Goal: Communication & Community: Participate in discussion

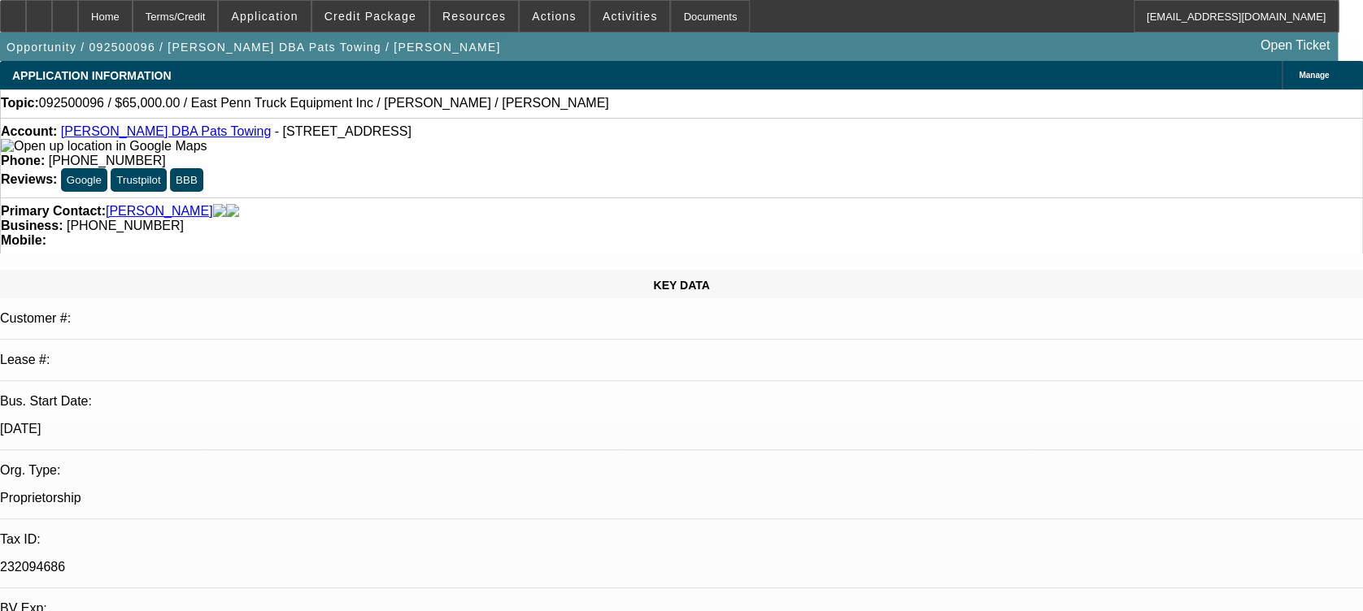
select select "0"
select select "2"
select select "0.1"
select select "1"
select select "2"
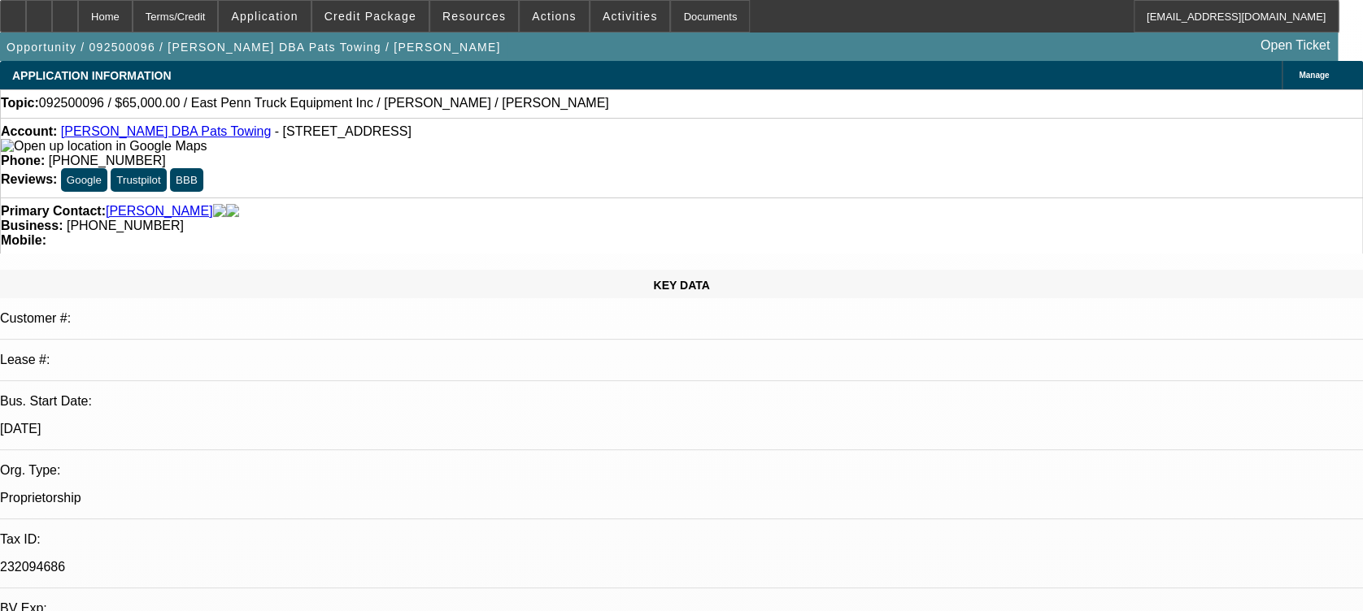
select select "4"
radio input "true"
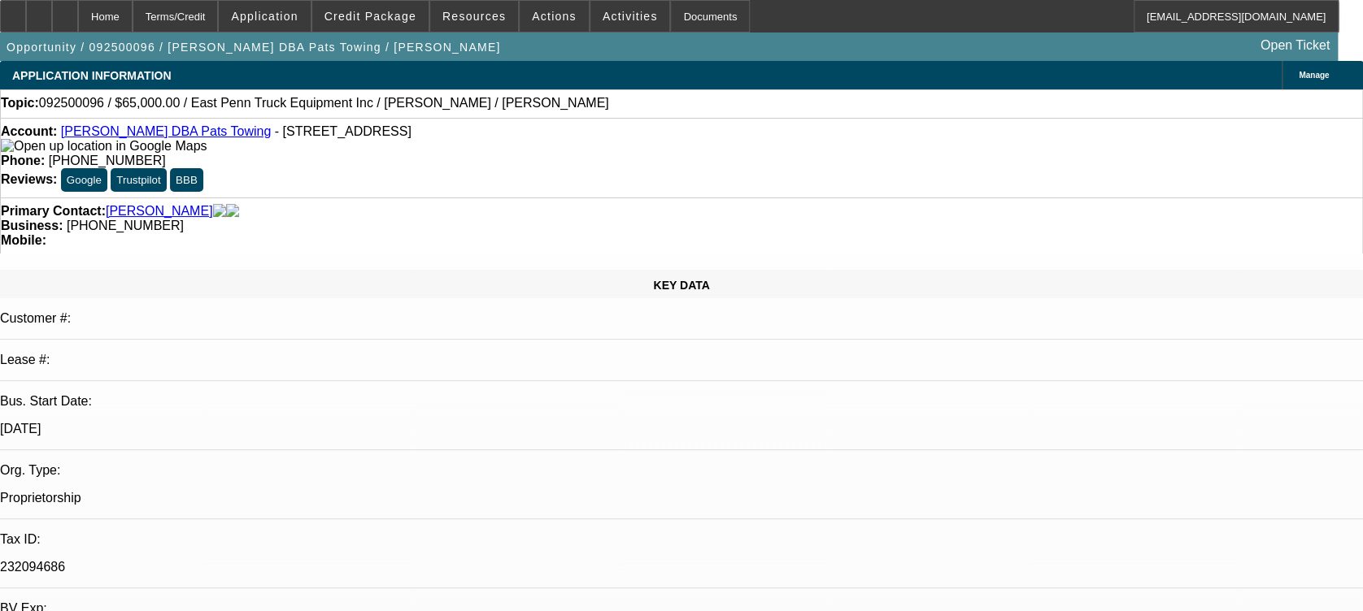
paste textarea "tt [PERSON_NAME] - said he paid cash for a truck with east pen - but is highly …"
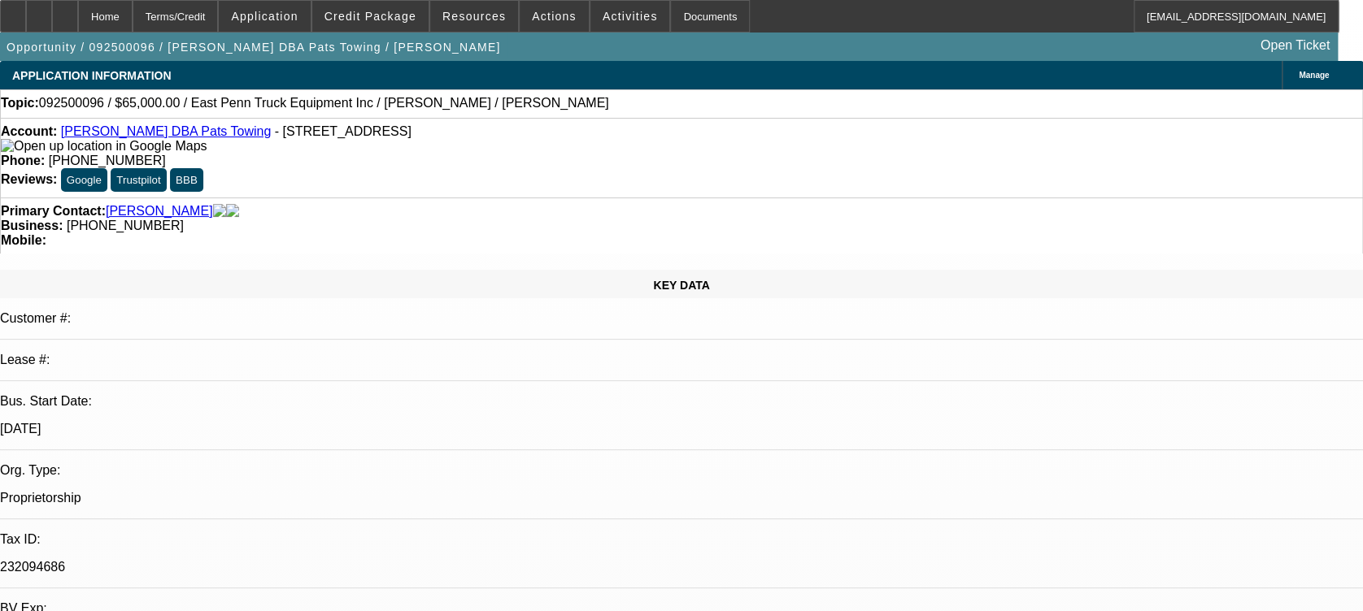
scroll to position [73, 0]
type textarea "10/3) tt [PERSON_NAME] - said he paid cash for a truck with east pen - but is h…"
radio input "true"
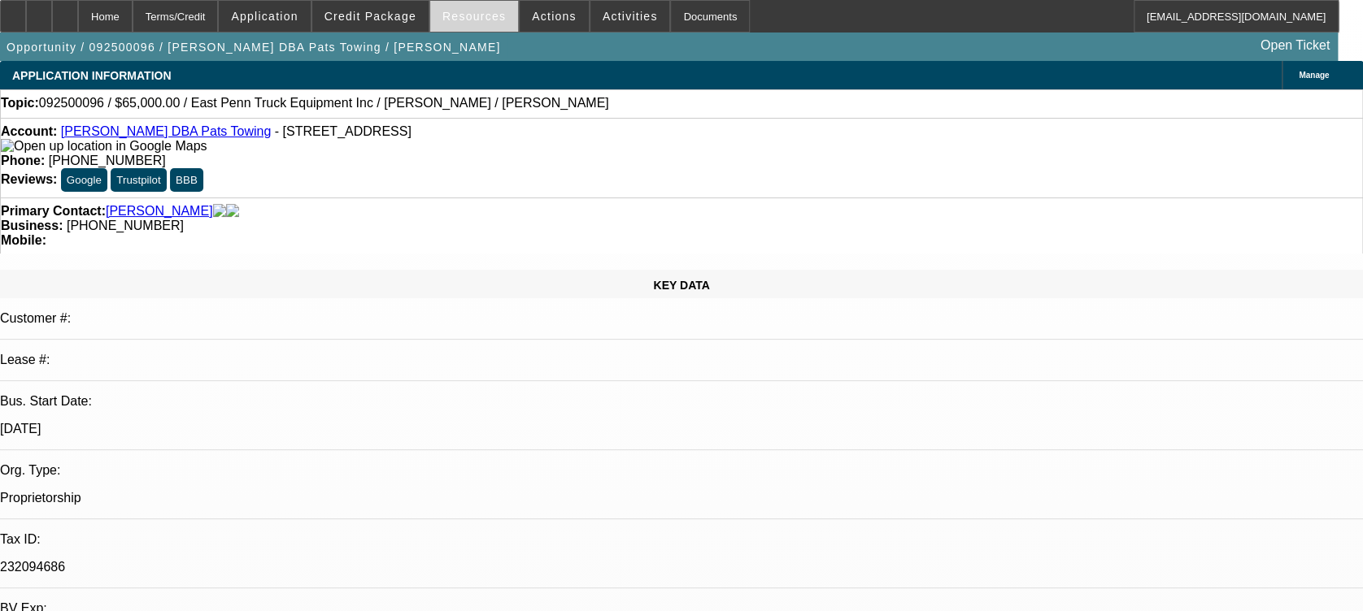
click at [478, 15] on span "Resources" at bounding box center [473, 16] width 63 height 13
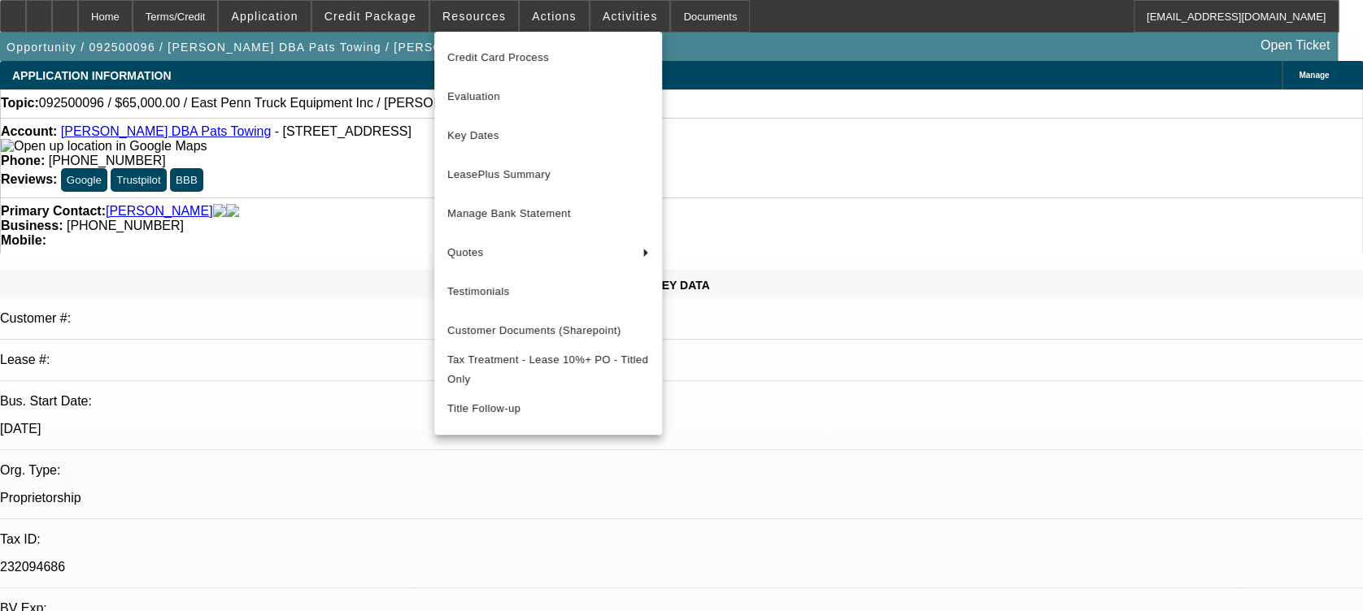
click at [533, 15] on div at bounding box center [681, 305] width 1363 height 611
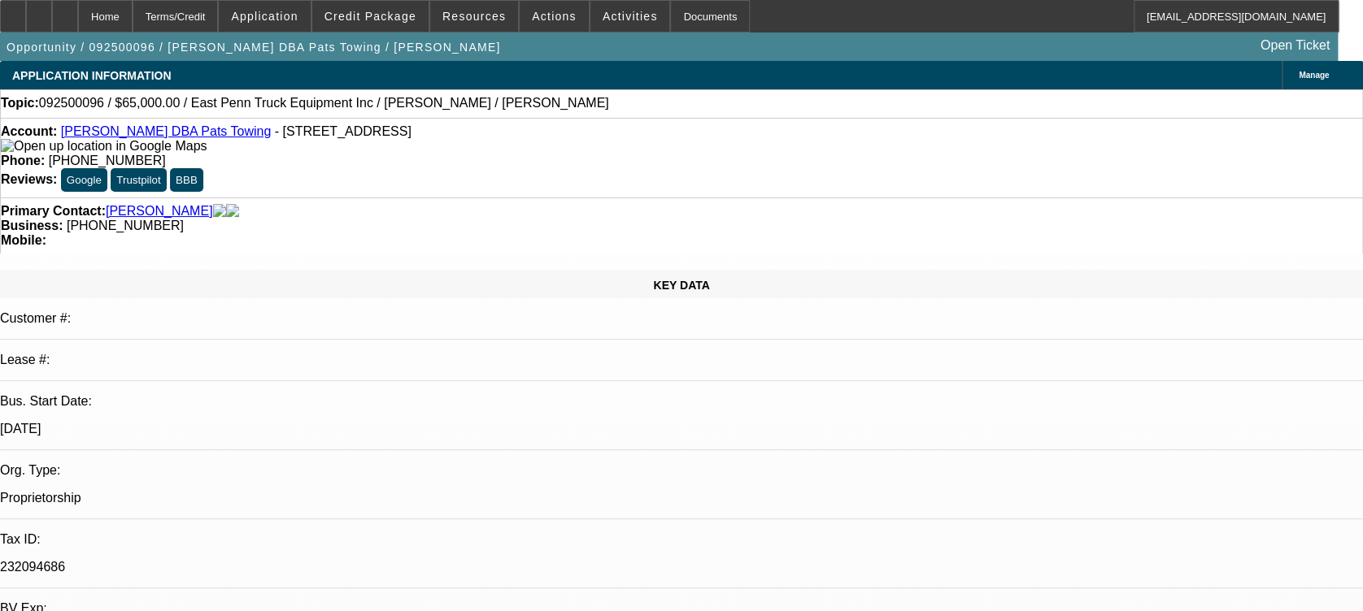
click at [533, 15] on span "Actions" at bounding box center [554, 16] width 45 height 13
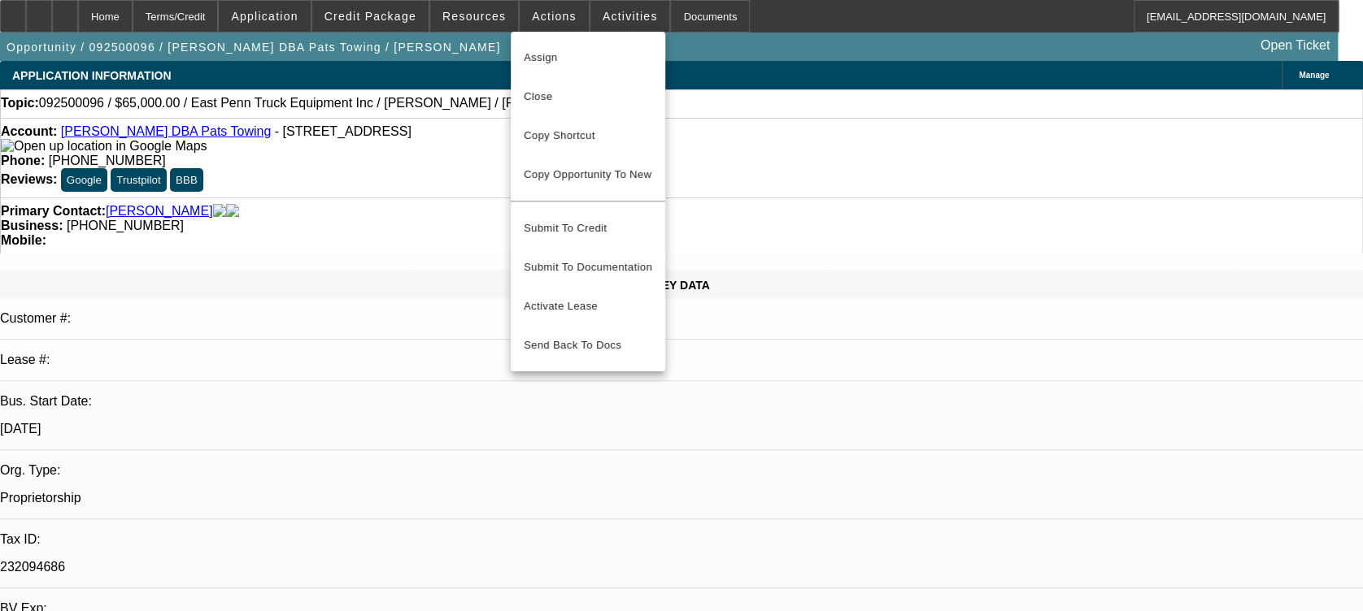
click at [594, 17] on div at bounding box center [681, 305] width 1363 height 611
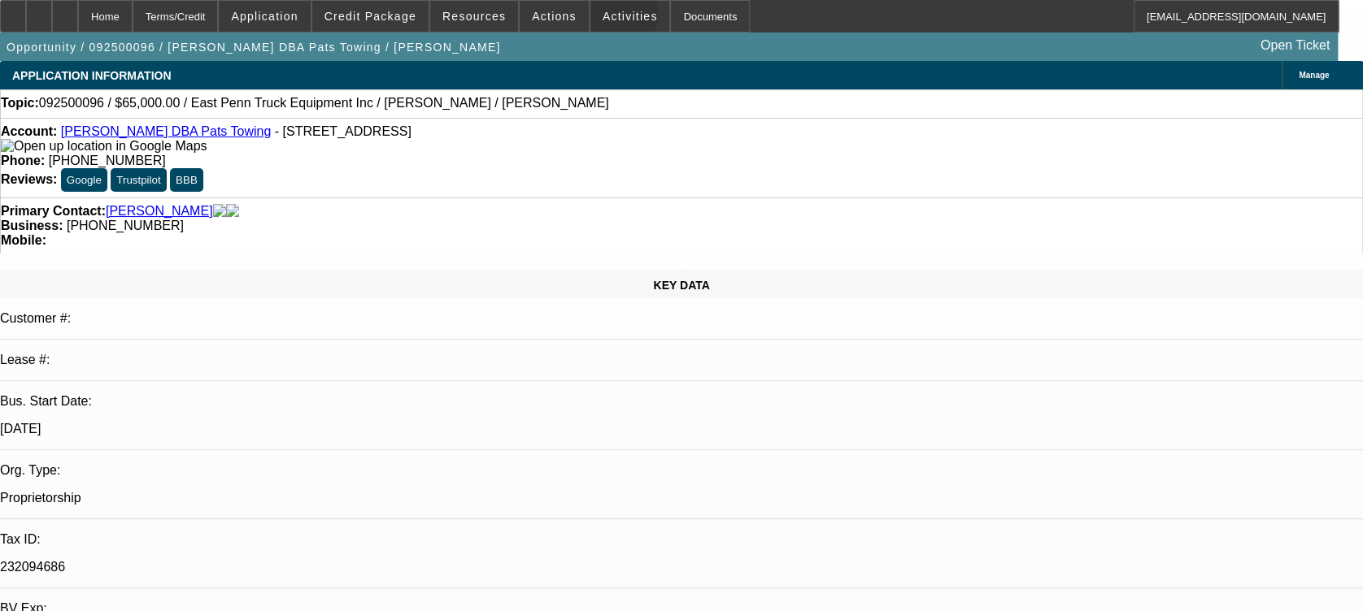
click at [602, 17] on span "Activities" at bounding box center [629, 16] width 55 height 13
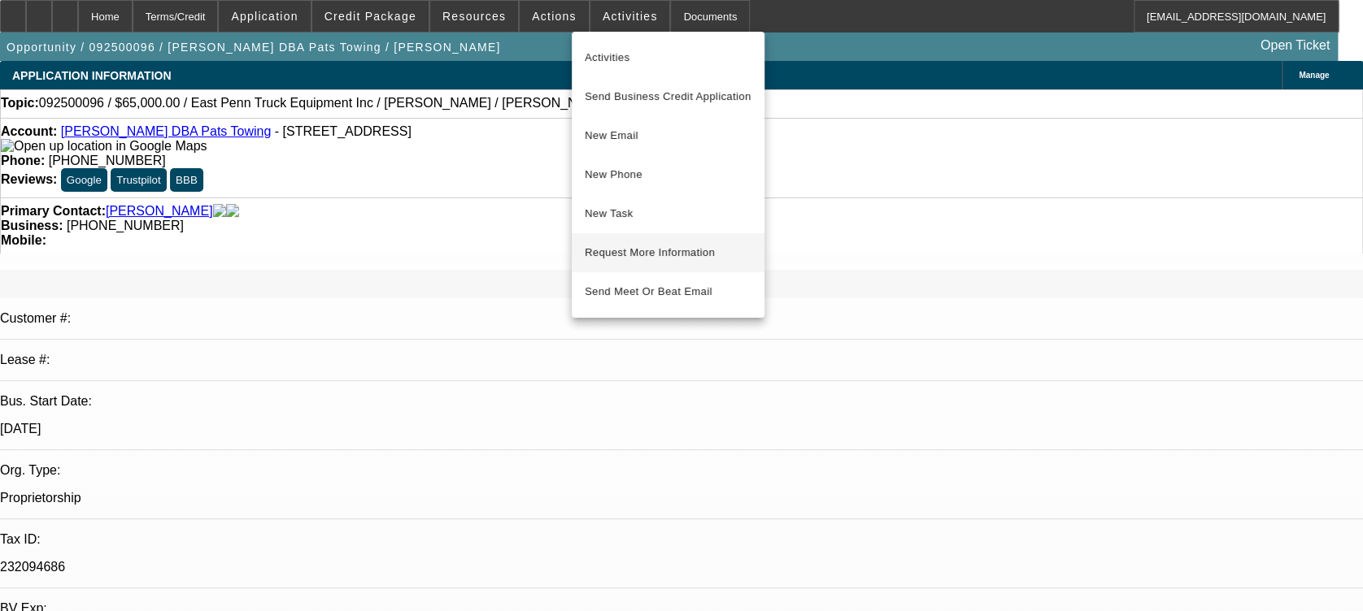
click at [702, 245] on span "Request More Information" at bounding box center [668, 253] width 167 height 20
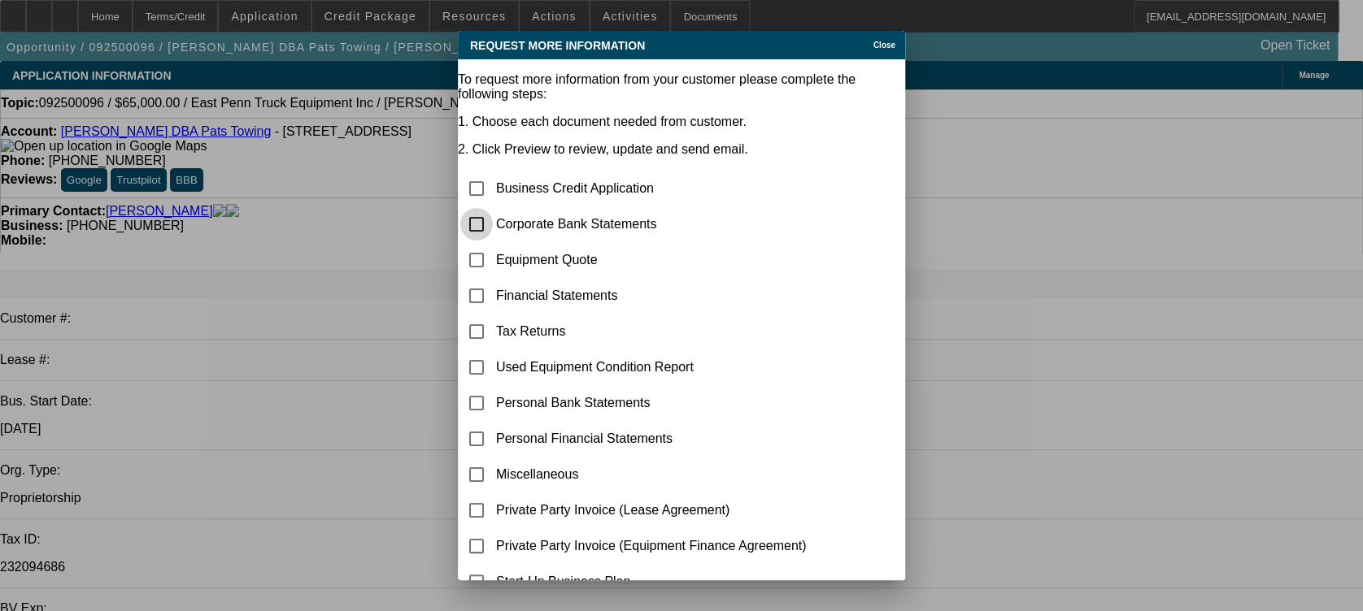
click at [493, 208] on input "checkbox" at bounding box center [476, 224] width 33 height 33
checkbox input "true"
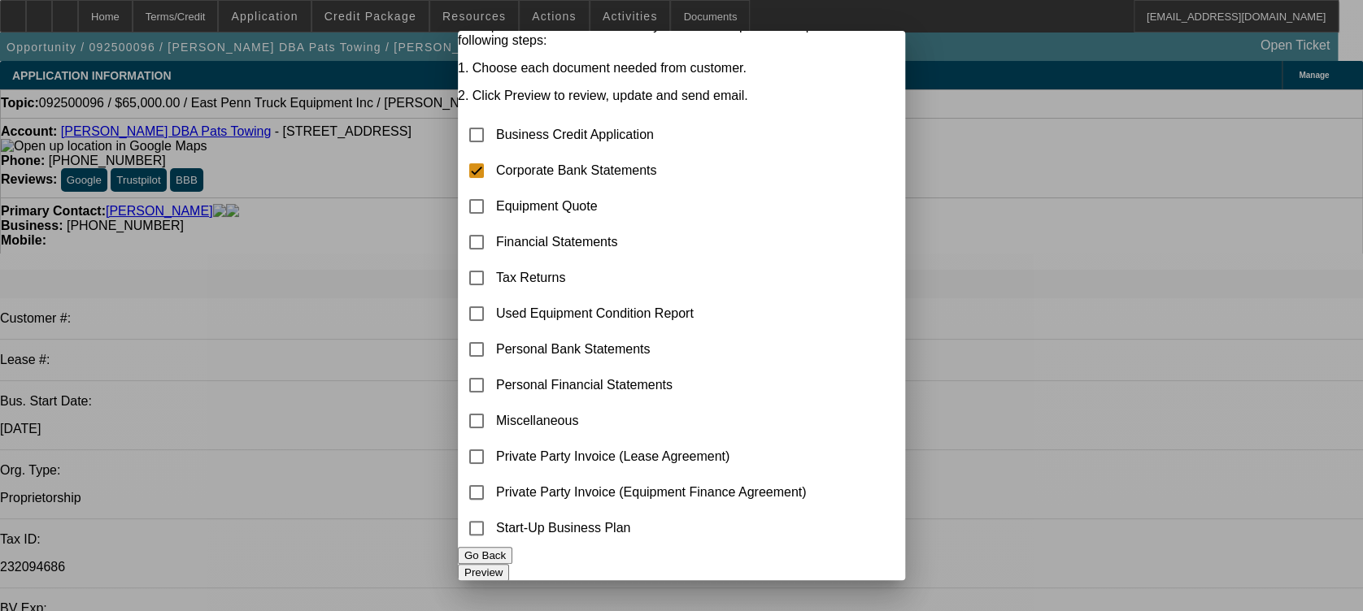
click at [509, 564] on button "Preview" at bounding box center [483, 572] width 51 height 17
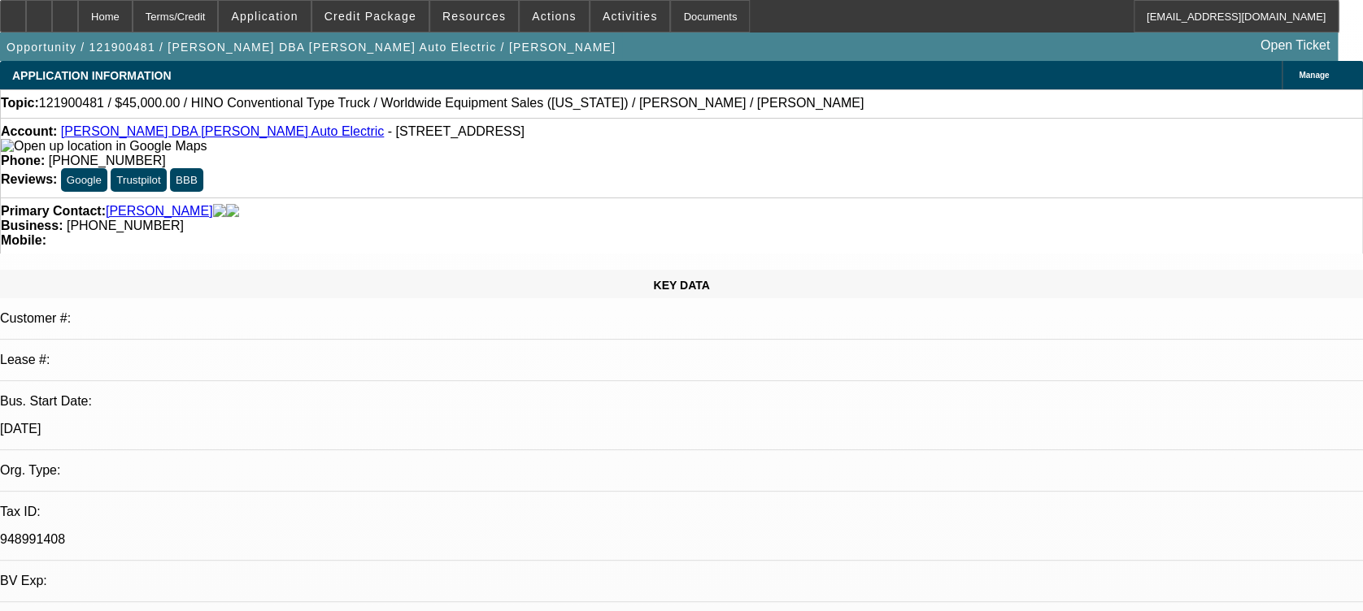
select select "0"
select select "2"
select select "0.1"
select select "1"
select select "2"
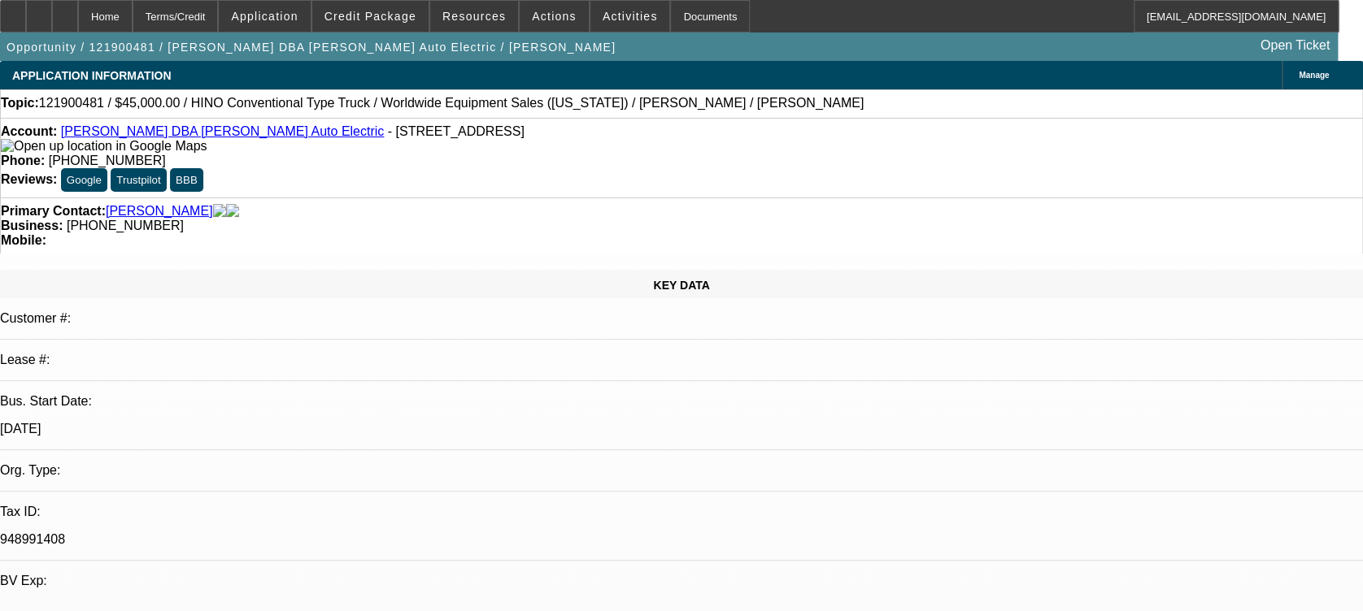
select select "4"
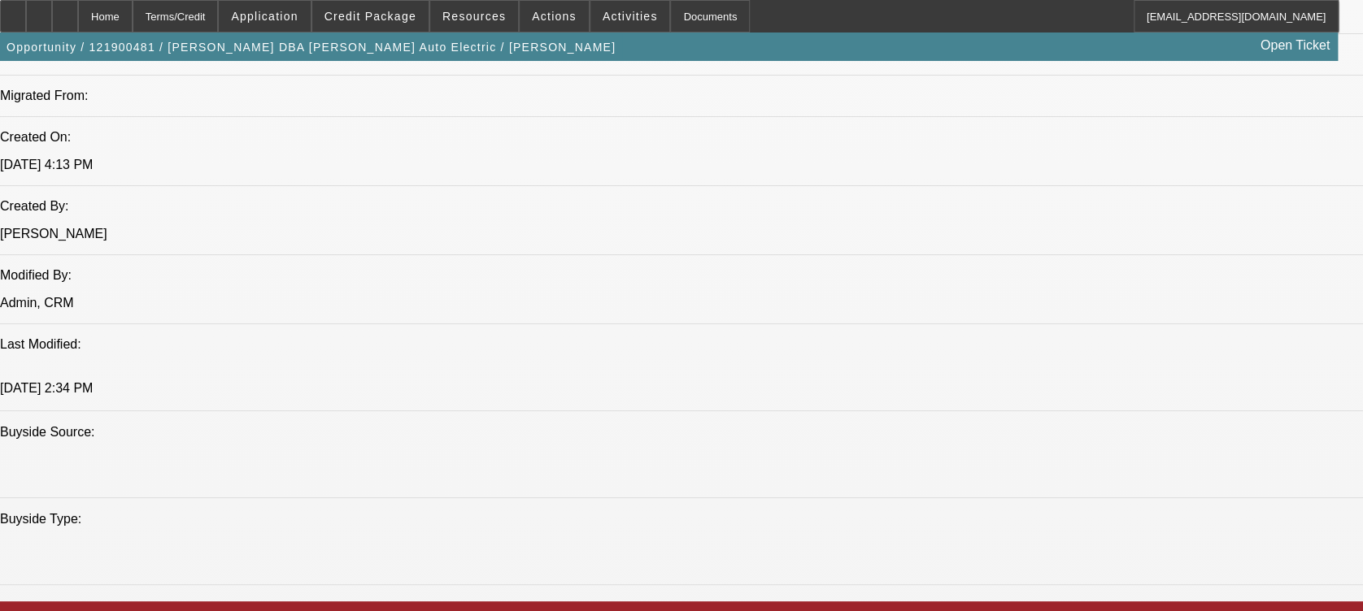
scroll to position [1159, 0]
